Goal: Information Seeking & Learning: Learn about a topic

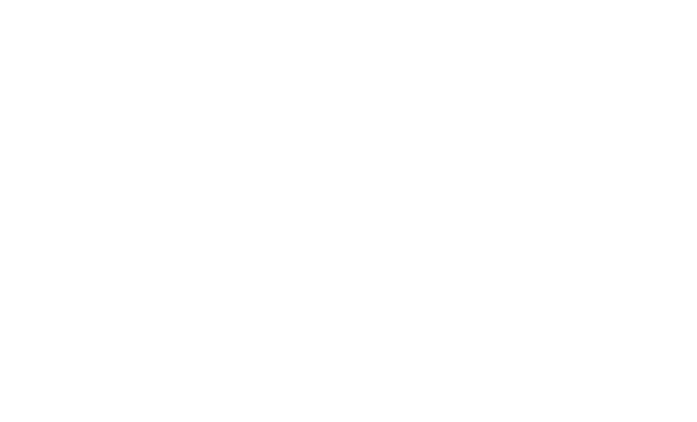
select select "Song"
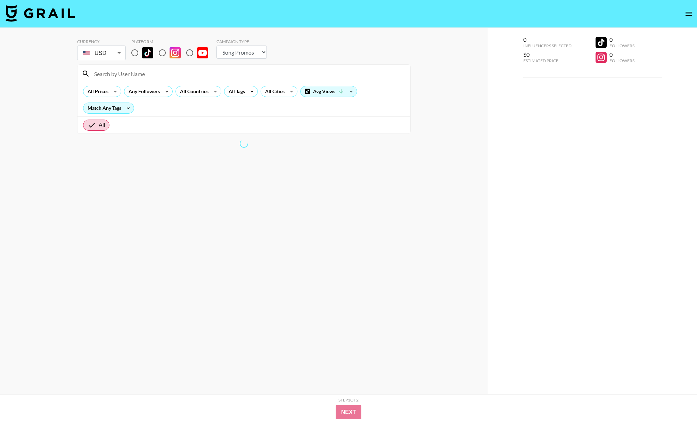
click at [135, 54] on input "radio" at bounding box center [134, 52] width 15 height 15
radio input "true"
click at [141, 89] on div "Any Followers" at bounding box center [142, 91] width 37 height 10
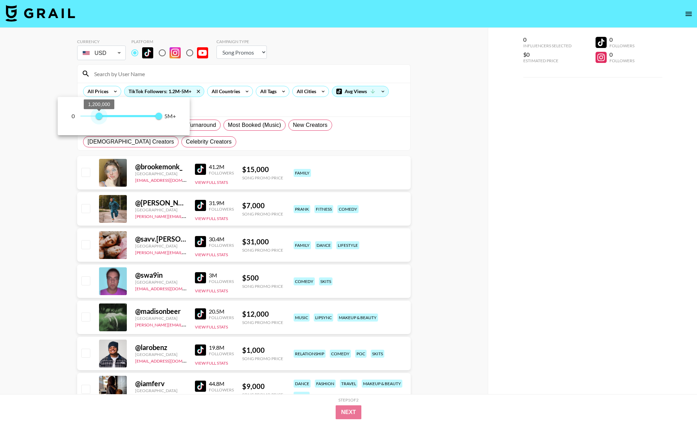
type input "1000000"
drag, startPoint x: 80, startPoint y: 115, endPoint x: 97, endPoint y: 116, distance: 16.4
click at [97, 116] on span "1,000,000" at bounding box center [95, 116] width 7 height 7
click at [217, 106] on div at bounding box center [348, 211] width 697 height 422
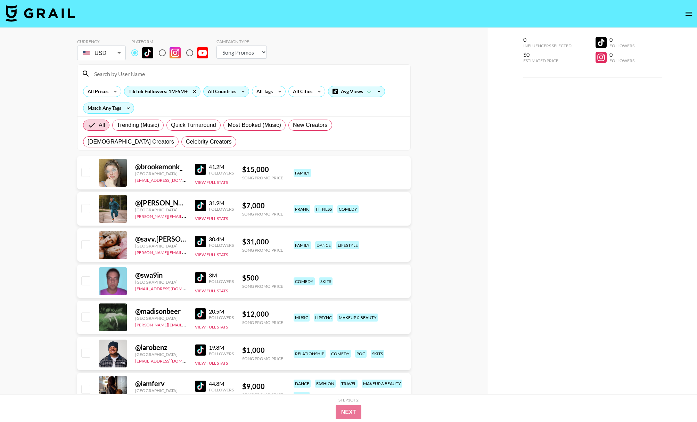
click at [221, 92] on div "All Countries" at bounding box center [220, 91] width 34 height 10
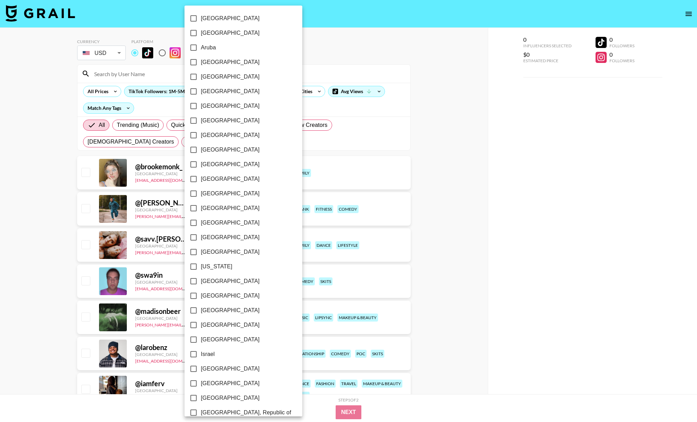
scroll to position [388, 0]
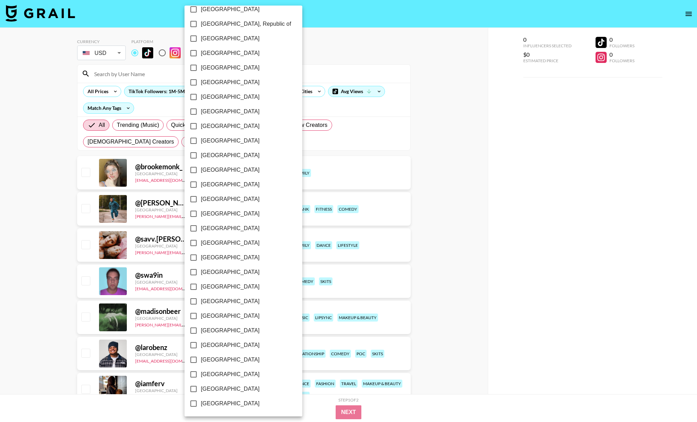
click at [209, 383] on label "[GEOGRAPHIC_DATA]" at bounding box center [238, 388] width 105 height 15
click at [201, 383] on input "[GEOGRAPHIC_DATA]" at bounding box center [193, 388] width 15 height 15
checkbox input "true"
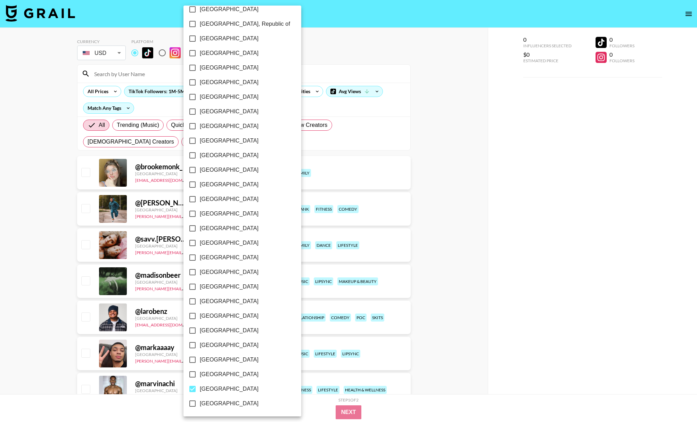
click at [348, 143] on div at bounding box center [348, 211] width 697 height 422
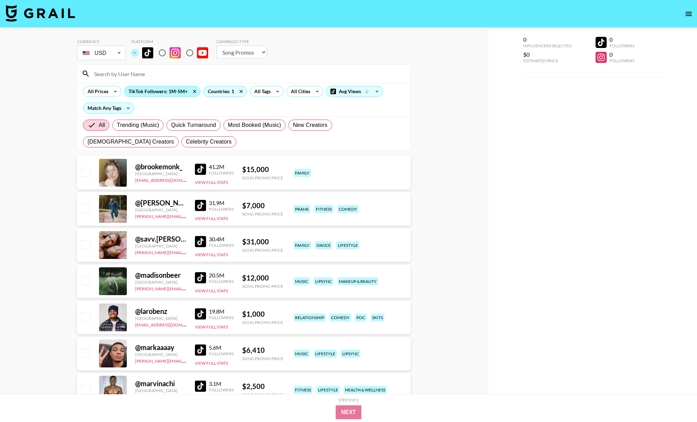
click at [175, 93] on div "TikTok Followers: 1M-5M+" at bounding box center [162, 91] width 76 height 10
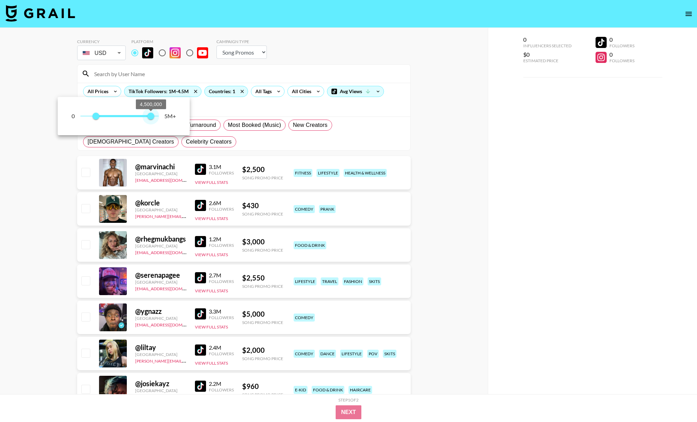
type input "4000000"
drag, startPoint x: 159, startPoint y: 116, endPoint x: 143, endPoint y: 116, distance: 16.3
click at [143, 116] on span "4,000,000" at bounding box center [143, 116] width 7 height 7
click at [222, 114] on div at bounding box center [348, 211] width 697 height 422
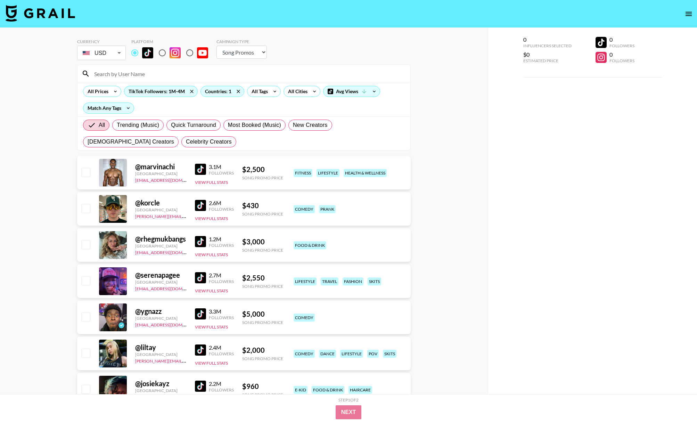
click at [200, 350] on img at bounding box center [200, 349] width 11 height 11
click at [201, 242] on img at bounding box center [200, 241] width 11 height 11
click at [200, 203] on img at bounding box center [200, 205] width 11 height 11
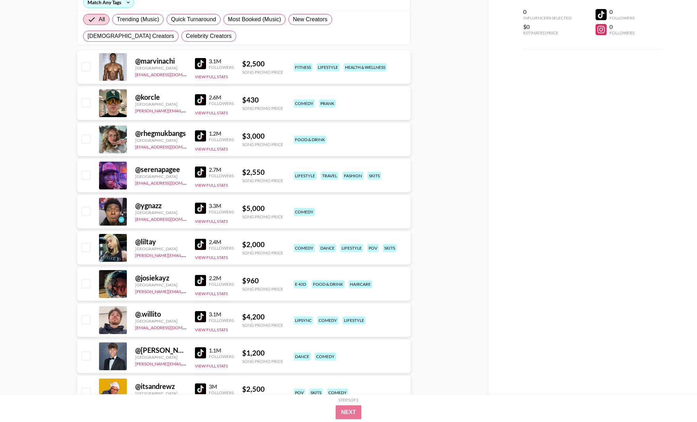
scroll to position [108, 0]
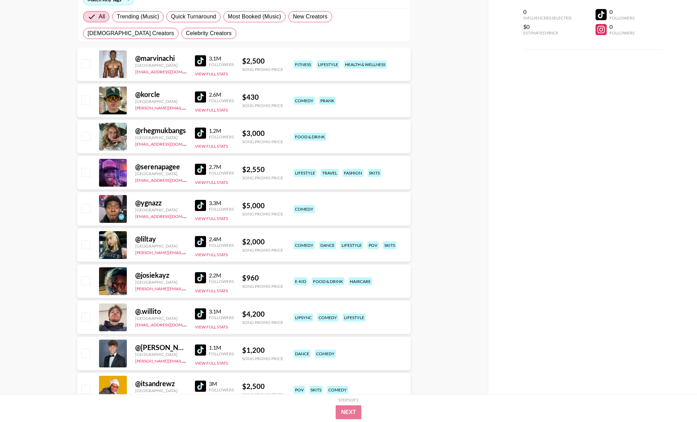
click at [199, 205] on img at bounding box center [200, 205] width 11 height 11
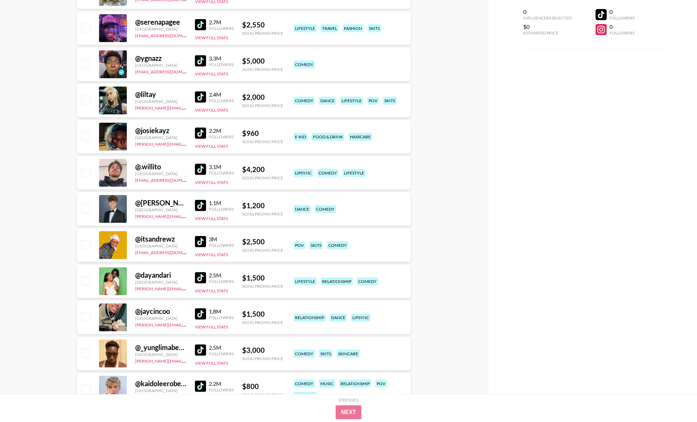
scroll to position [255, 0]
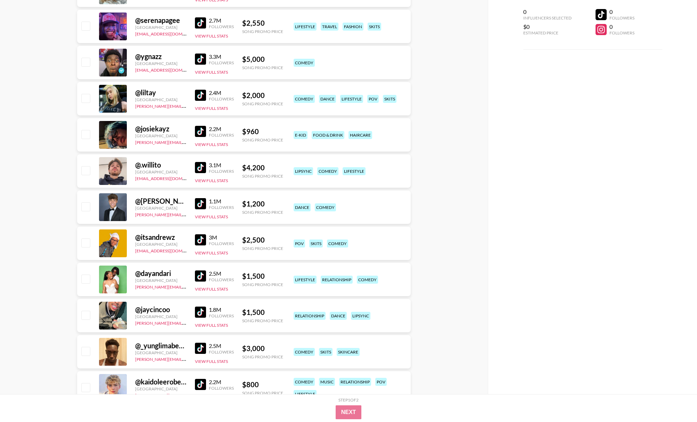
click at [201, 204] on img at bounding box center [200, 203] width 11 height 11
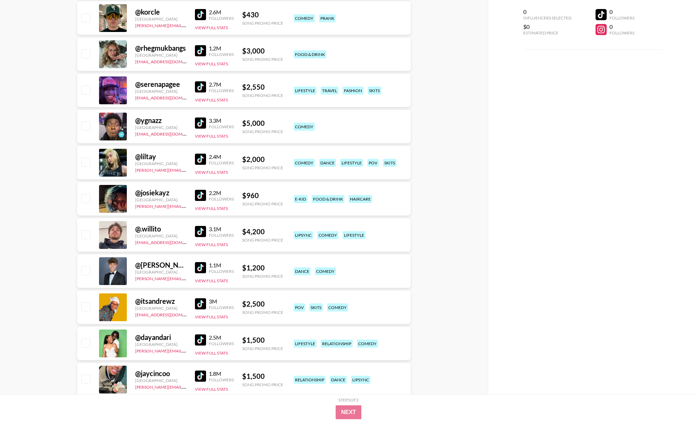
scroll to position [0, 0]
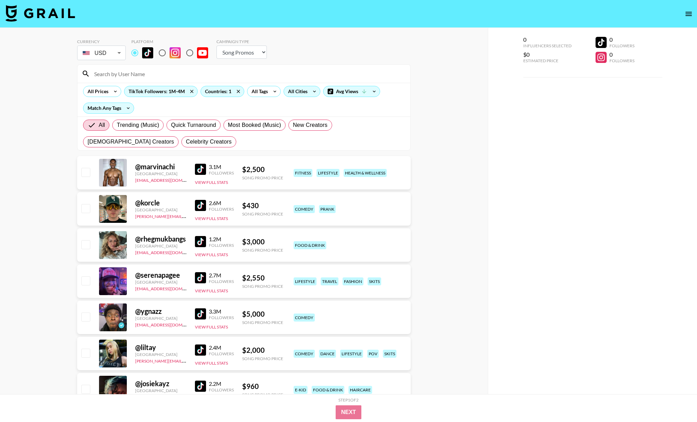
click at [296, 88] on div "All Cities" at bounding box center [296, 91] width 25 height 10
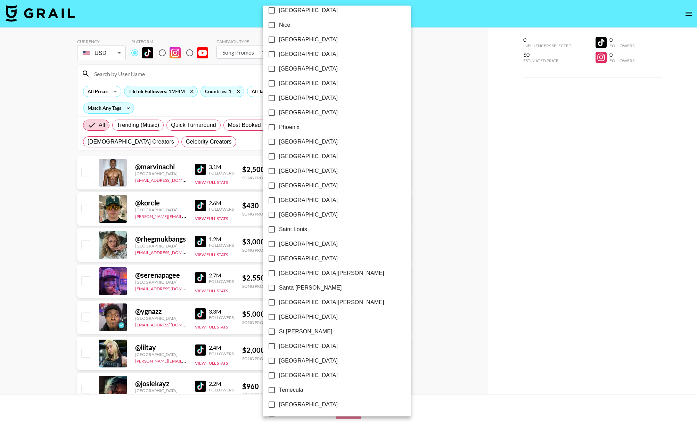
scroll to position [840, 0]
click at [475, 170] on div at bounding box center [348, 211] width 697 height 422
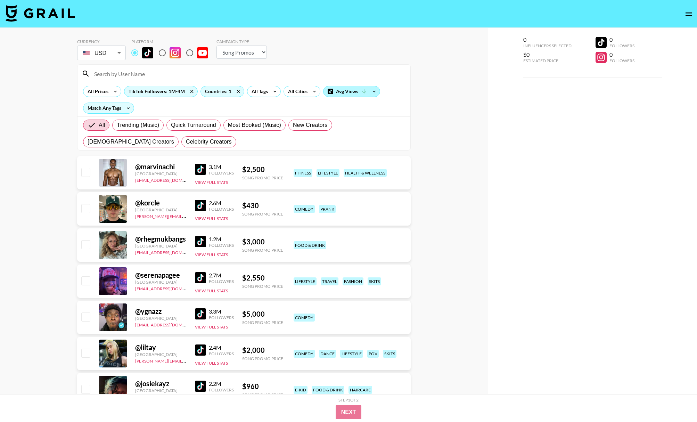
click at [349, 92] on div "Avg Views" at bounding box center [351, 91] width 56 height 10
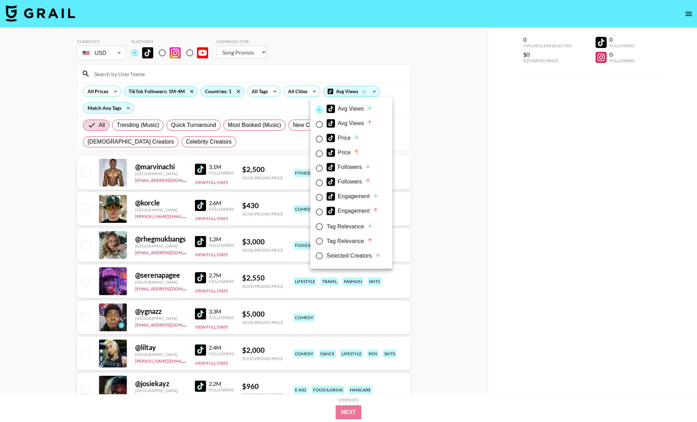
click at [430, 119] on div at bounding box center [348, 211] width 697 height 422
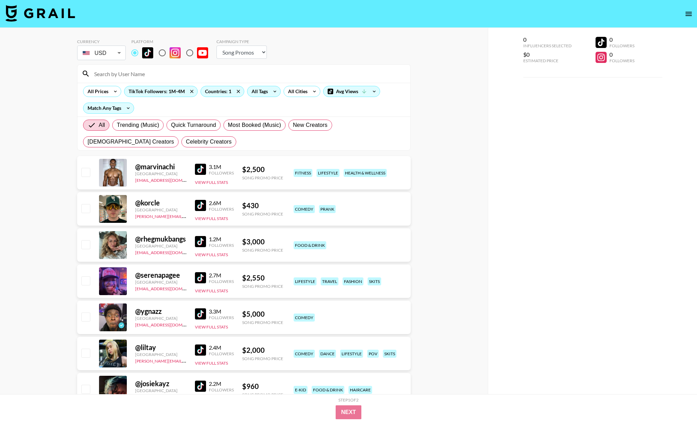
click at [257, 88] on div "All Tags" at bounding box center [258, 91] width 22 height 10
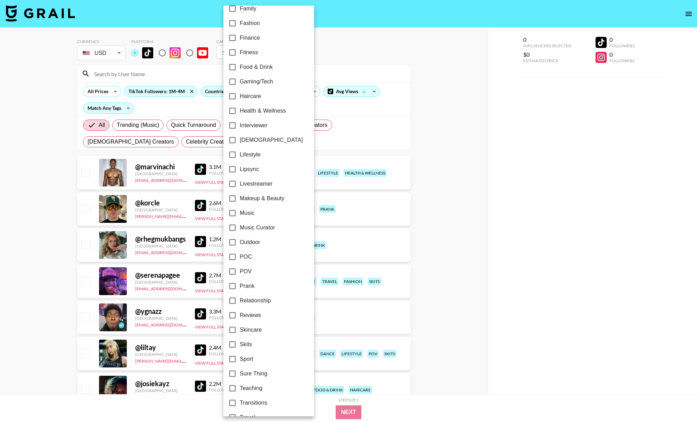
scroll to position [242, 0]
click at [425, 241] on div at bounding box center [348, 211] width 697 height 422
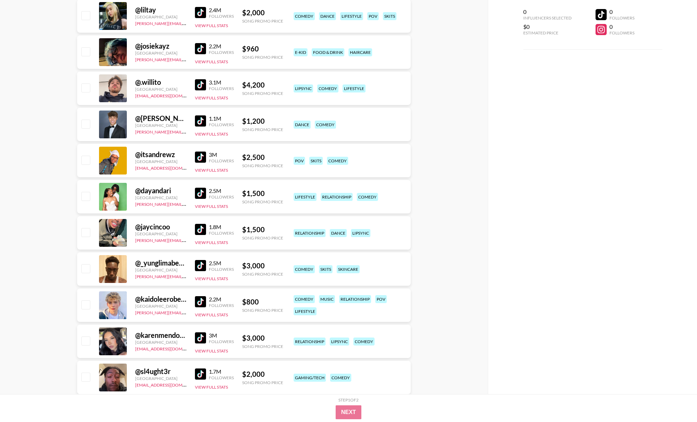
scroll to position [338, 0]
click at [203, 83] on img at bounding box center [200, 84] width 11 height 11
click at [198, 157] on img at bounding box center [200, 156] width 11 height 11
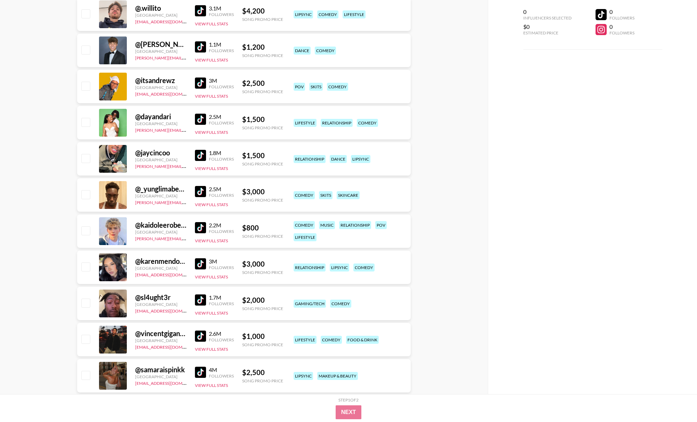
scroll to position [419, 0]
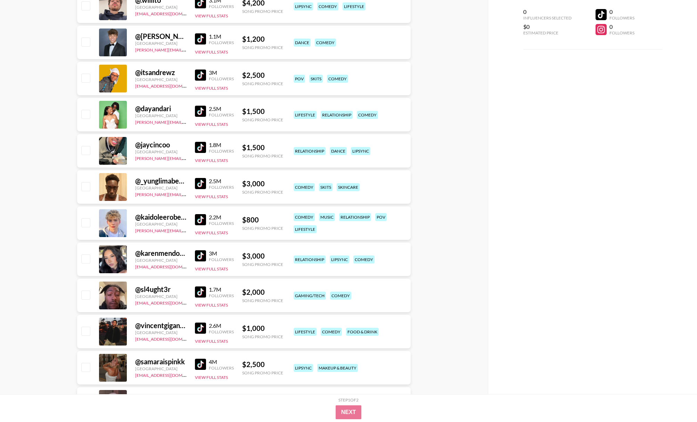
click at [200, 219] on img at bounding box center [200, 219] width 11 height 11
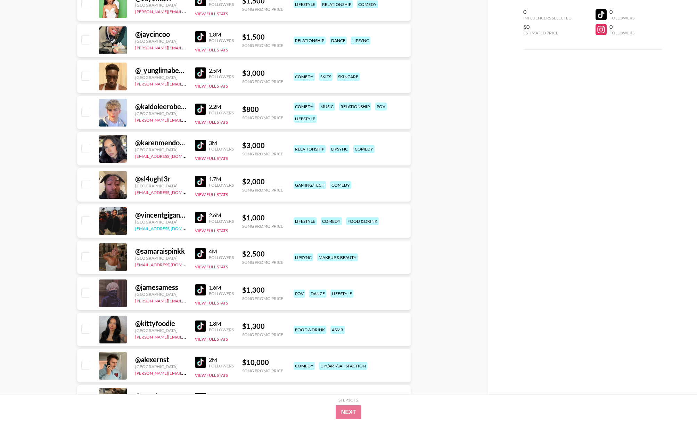
scroll to position [534, 0]
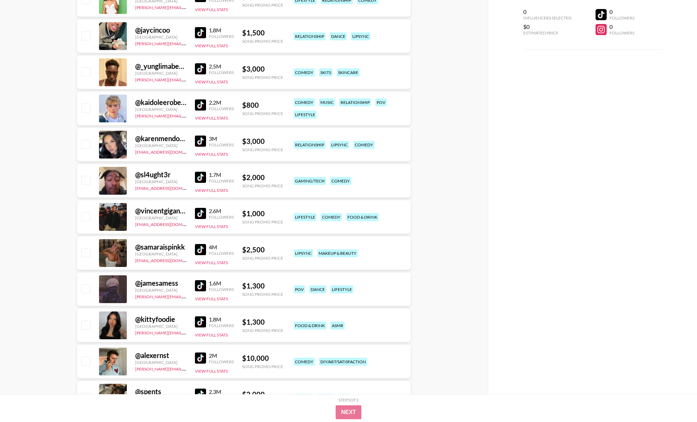
click at [202, 141] on img at bounding box center [200, 140] width 11 height 11
click at [200, 250] on img at bounding box center [200, 249] width 11 height 11
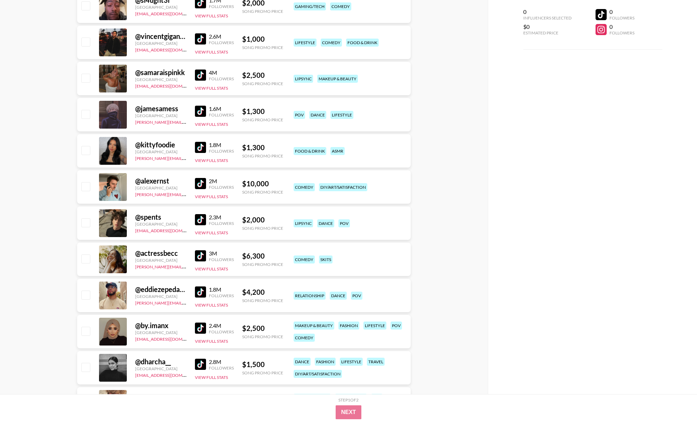
scroll to position [709, 0]
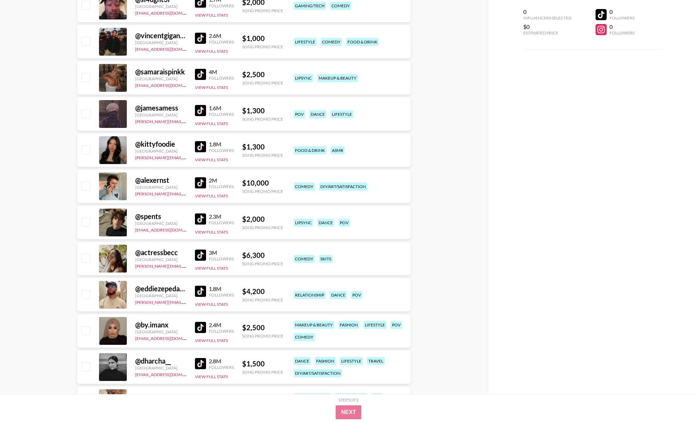
click at [201, 108] on img at bounding box center [200, 110] width 11 height 11
click at [198, 220] on img at bounding box center [200, 218] width 11 height 11
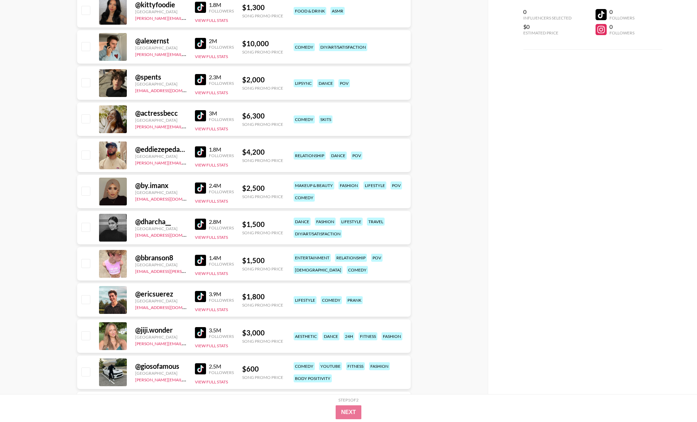
scroll to position [849, 0]
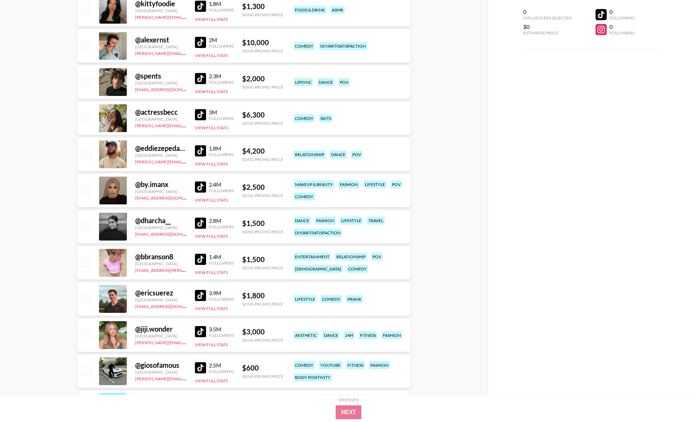
click at [198, 111] on img at bounding box center [200, 114] width 11 height 11
click at [205, 149] on img at bounding box center [200, 150] width 11 height 11
click at [201, 221] on img at bounding box center [200, 222] width 11 height 11
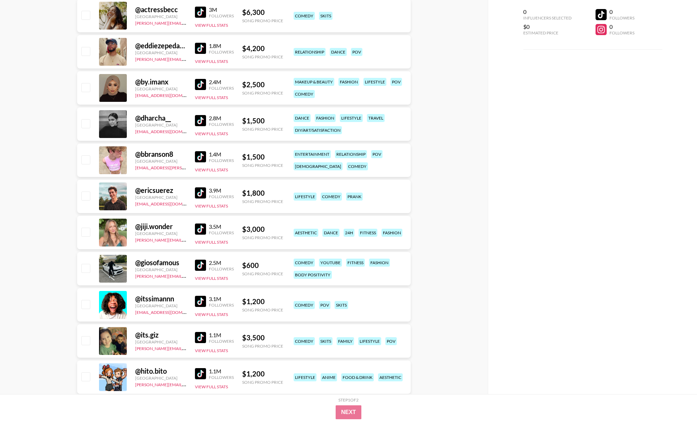
scroll to position [957, 0]
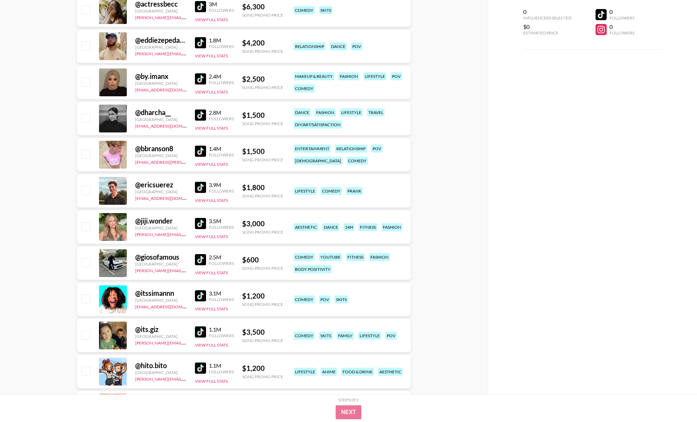
click at [202, 151] on img at bounding box center [200, 150] width 11 height 11
click at [199, 223] on img at bounding box center [200, 223] width 11 height 11
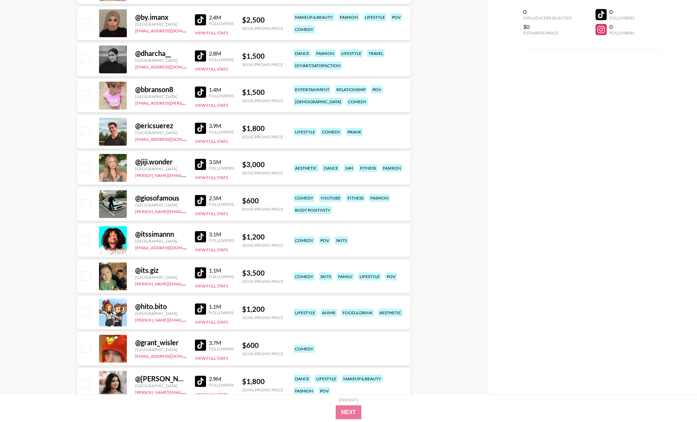
scroll to position [1039, 0]
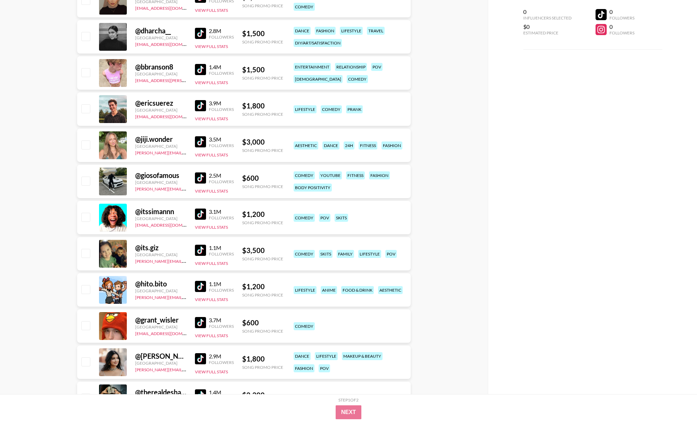
click at [201, 214] on img at bounding box center [200, 213] width 11 height 11
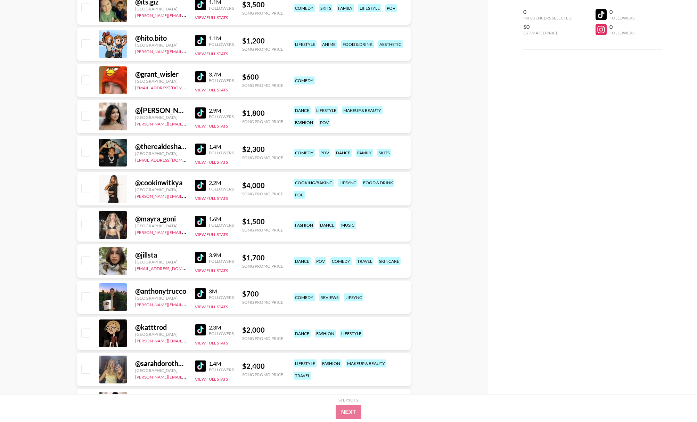
scroll to position [1291, 0]
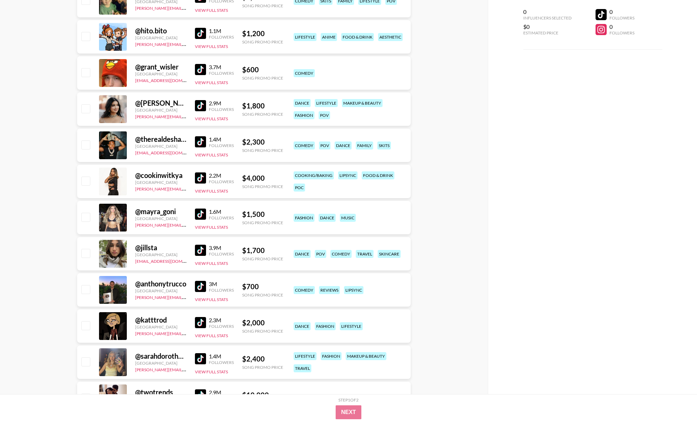
click at [202, 174] on img at bounding box center [200, 177] width 11 height 11
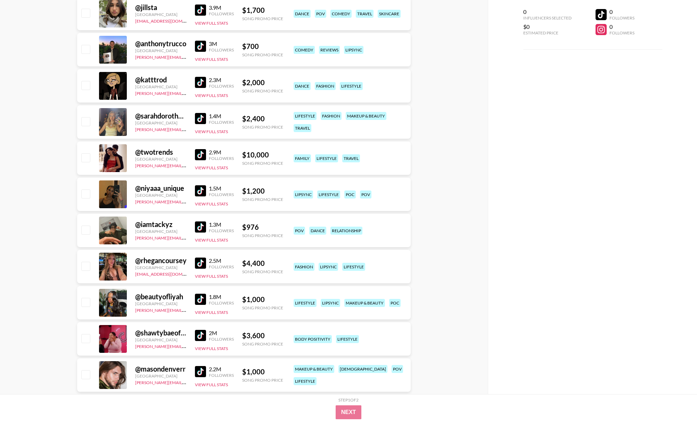
scroll to position [1541, 0]
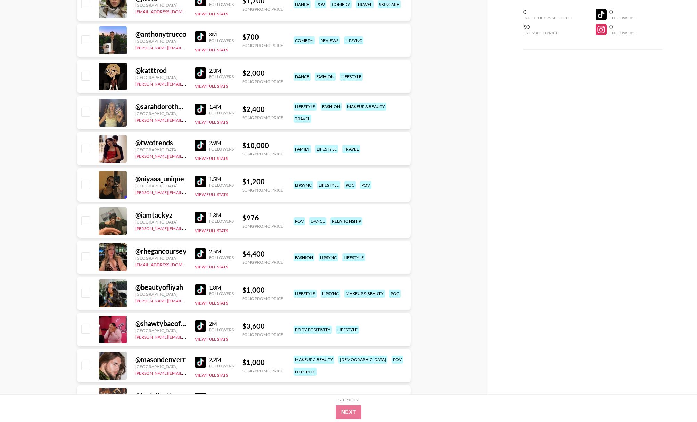
click at [200, 143] on img at bounding box center [200, 145] width 11 height 11
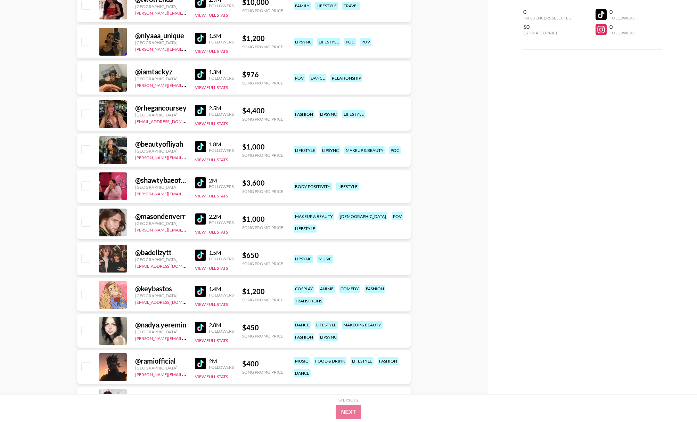
scroll to position [1691, 0]
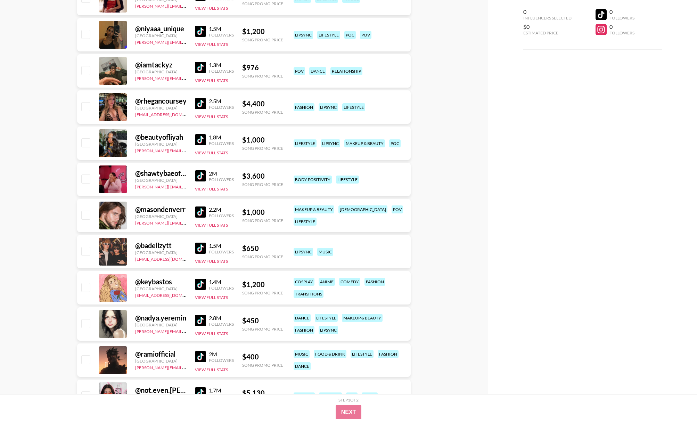
click at [202, 172] on img at bounding box center [200, 175] width 11 height 11
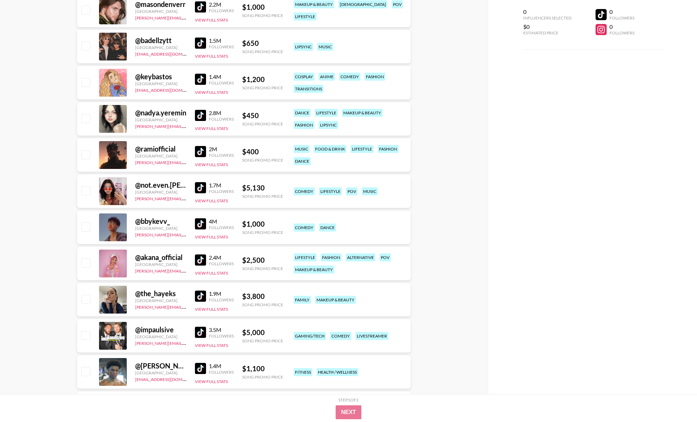
scroll to position [1900, 0]
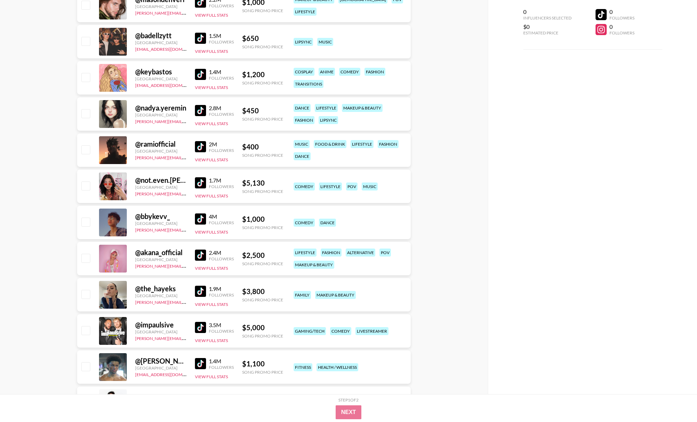
click at [202, 253] on img at bounding box center [200, 254] width 11 height 11
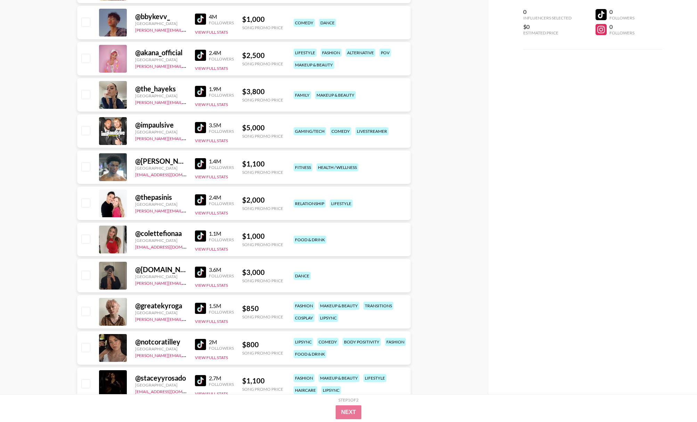
scroll to position [2107, 0]
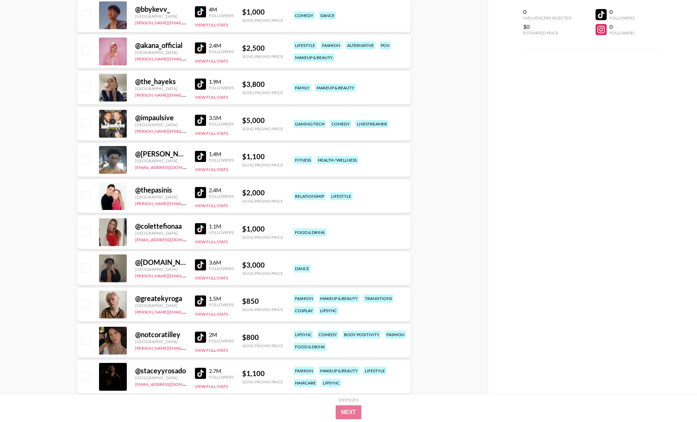
click at [196, 154] on img at bounding box center [200, 156] width 11 height 11
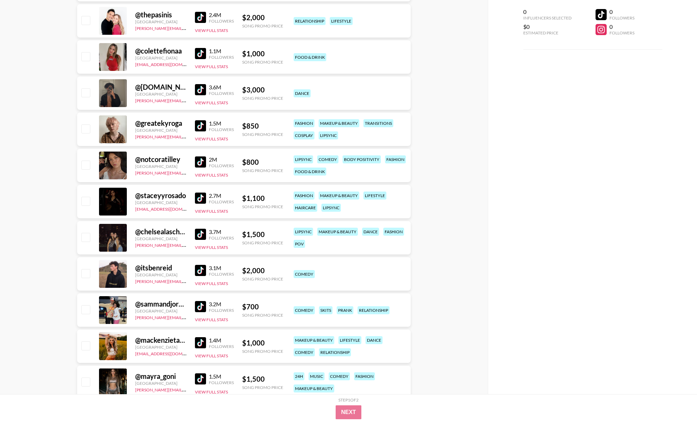
scroll to position [2284, 0]
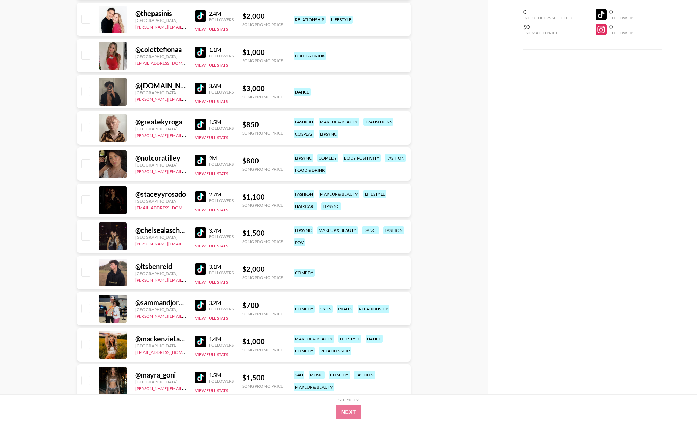
click at [199, 161] on img at bounding box center [200, 160] width 11 height 11
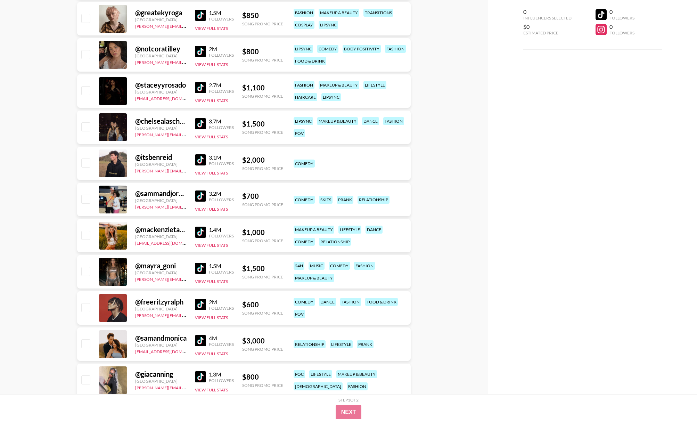
scroll to position [2394, 0]
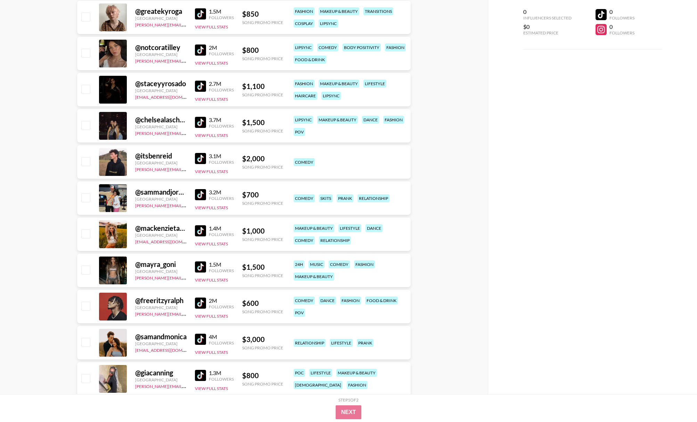
click at [201, 232] on img at bounding box center [200, 230] width 11 height 11
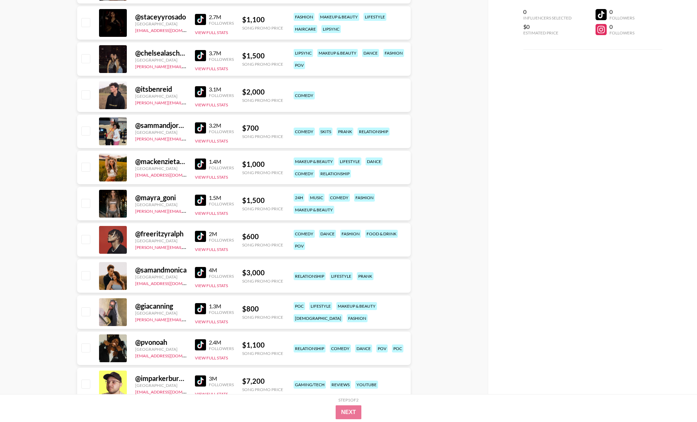
scroll to position [2488, 0]
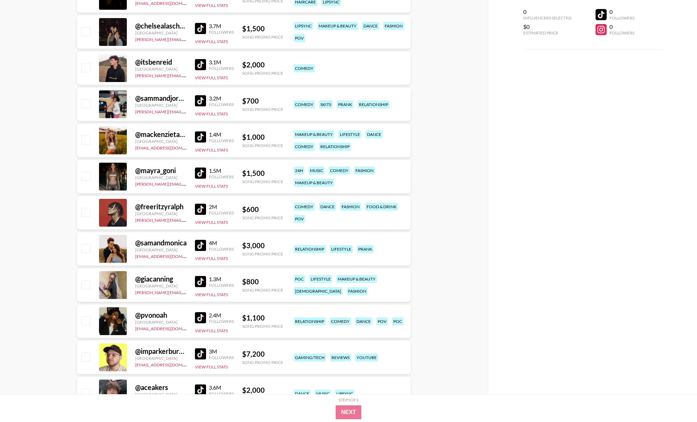
click at [202, 173] on img at bounding box center [200, 172] width 11 height 11
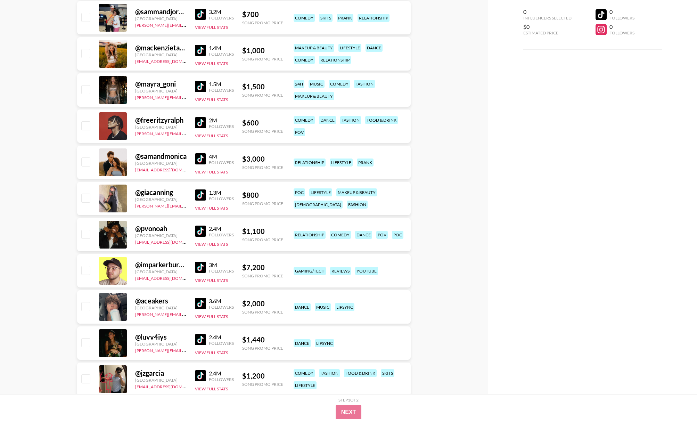
scroll to position [2639, 0]
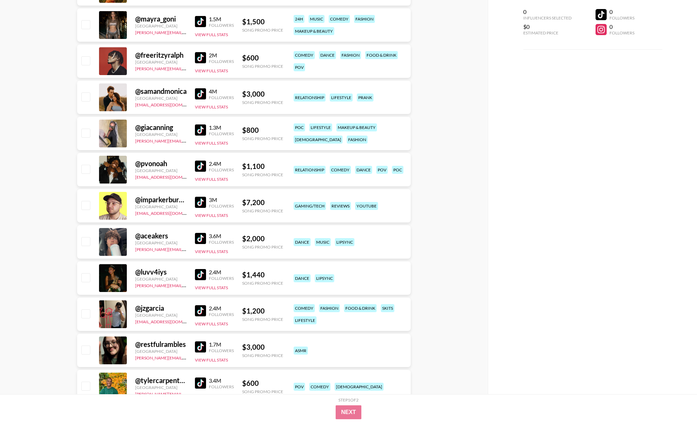
click at [199, 166] on img at bounding box center [200, 165] width 11 height 11
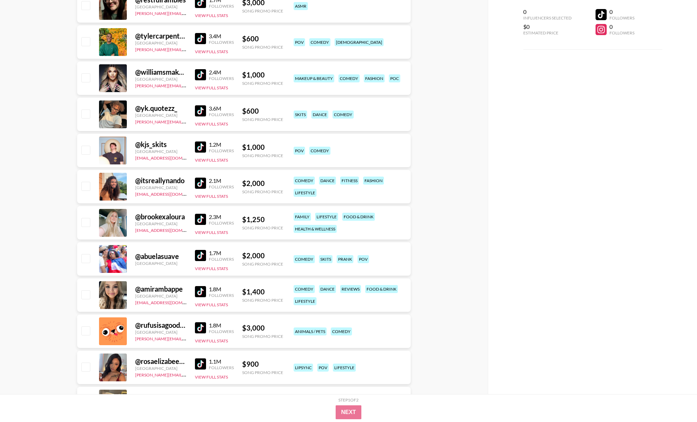
scroll to position [2991, 0]
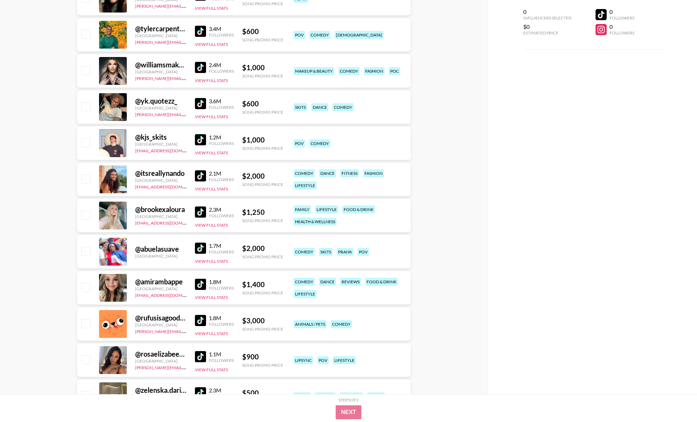
click at [203, 176] on img at bounding box center [200, 175] width 11 height 11
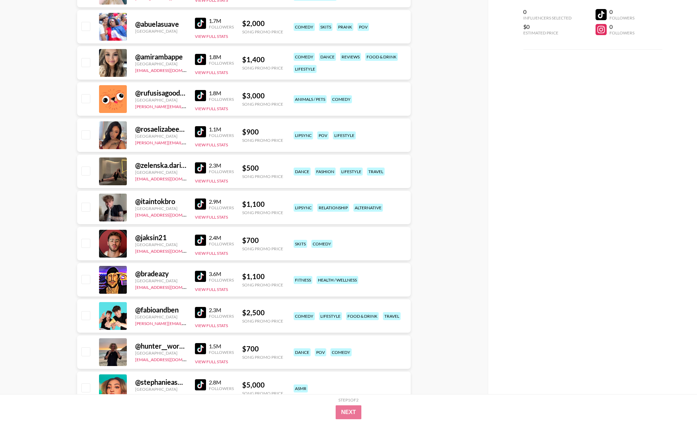
scroll to position [3225, 0]
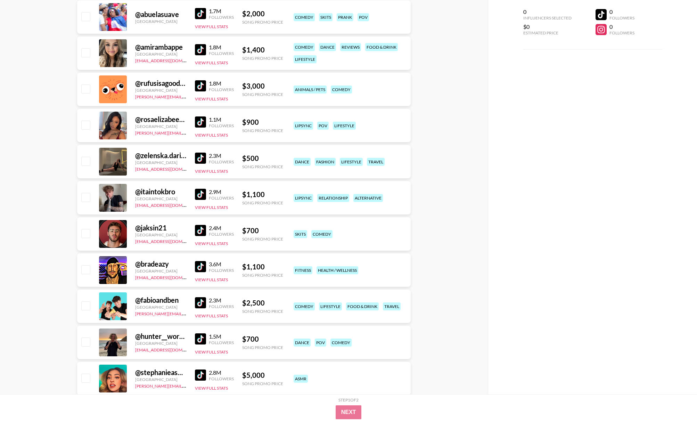
click at [203, 121] on img at bounding box center [200, 121] width 11 height 11
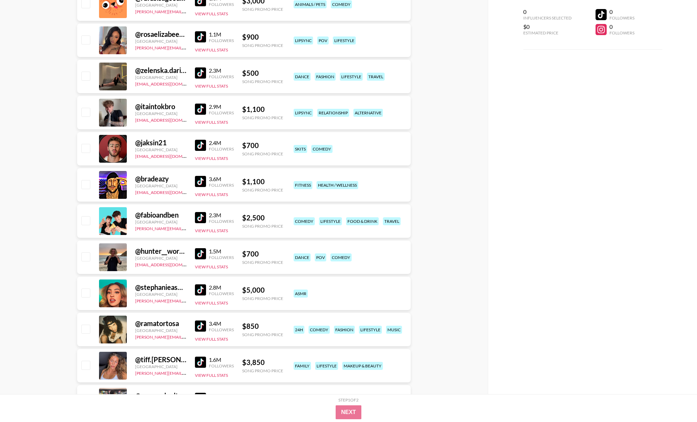
scroll to position [3323, 0]
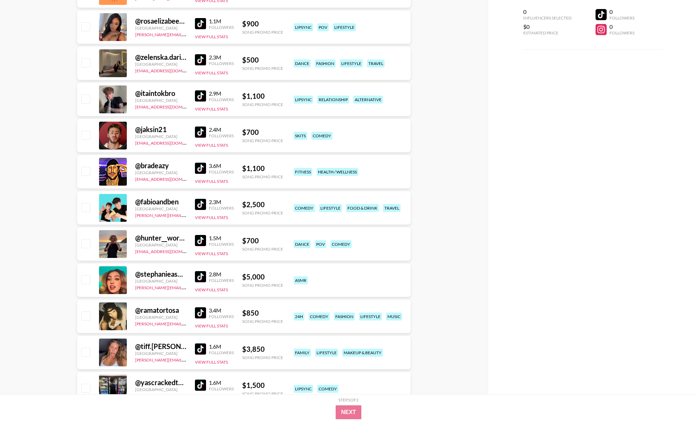
click at [201, 201] on img at bounding box center [200, 204] width 11 height 11
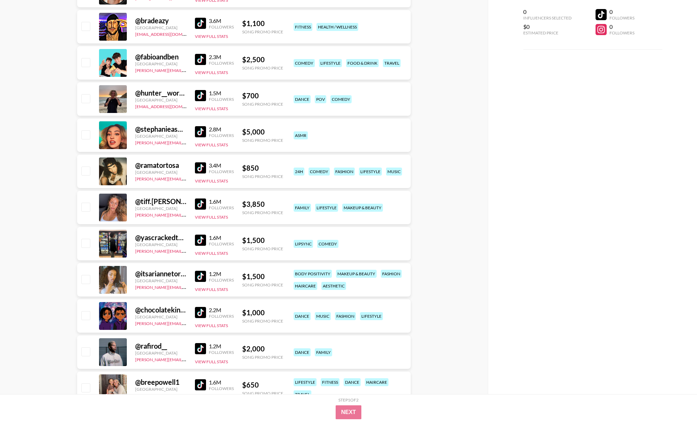
scroll to position [3471, 0]
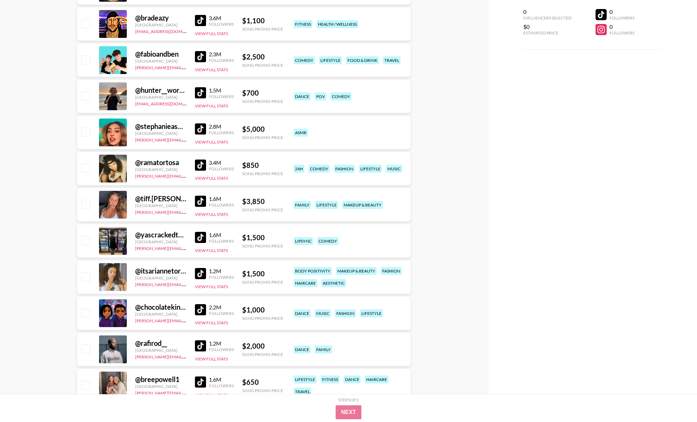
click at [198, 200] on img at bounding box center [200, 200] width 11 height 11
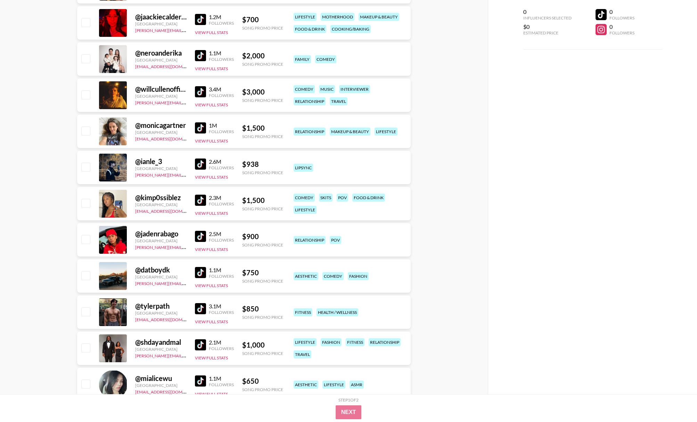
scroll to position [3870, 0]
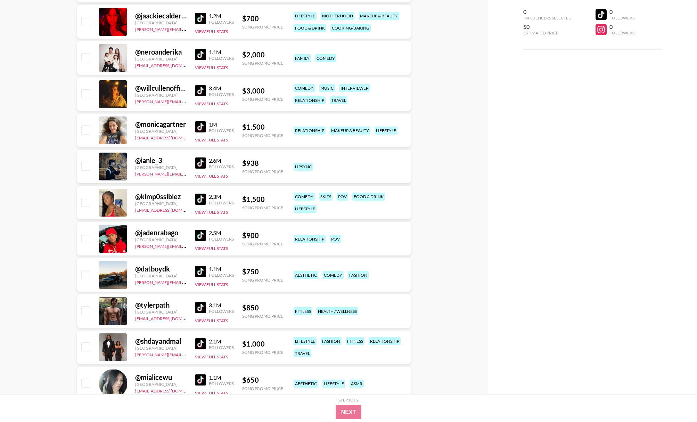
click at [199, 197] on img at bounding box center [200, 198] width 11 height 11
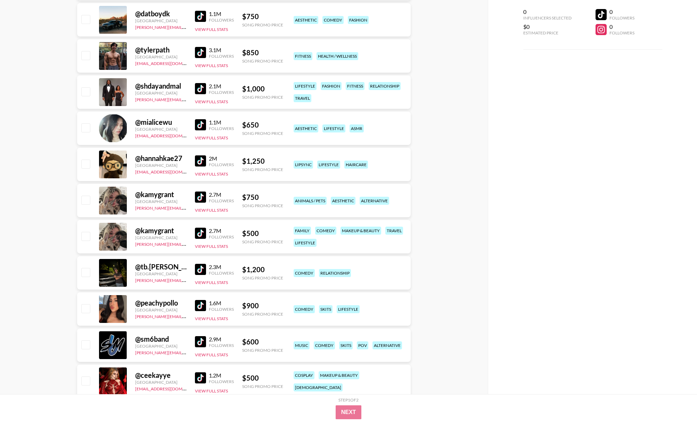
scroll to position [4127, 0]
